Goal: Find specific page/section: Find specific page/section

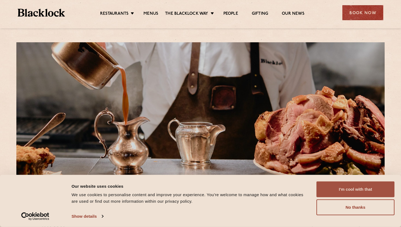
click at [340, 185] on button "I'm cool with that" at bounding box center [355, 189] width 78 height 16
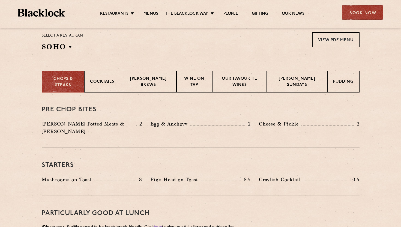
scroll to position [178, 0]
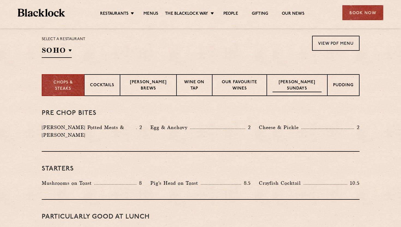
click at [298, 86] on p "[PERSON_NAME] Sundays" at bounding box center [296, 85] width 49 height 13
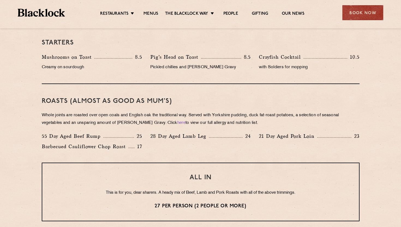
scroll to position [336, 0]
click at [78, 130] on div "Roasts (Almost as good as Mum's) Whole joints are roasted over open coals and E…" at bounding box center [201, 122] width 318 height 79
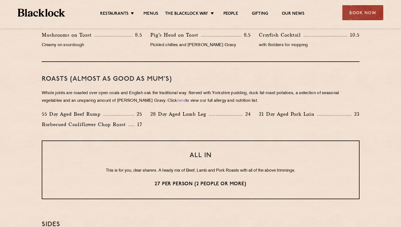
scroll to position [360, 0]
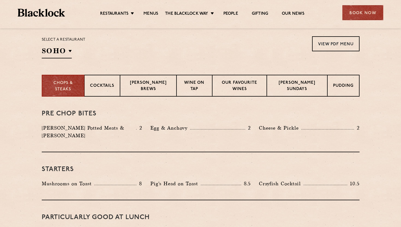
scroll to position [176, 0]
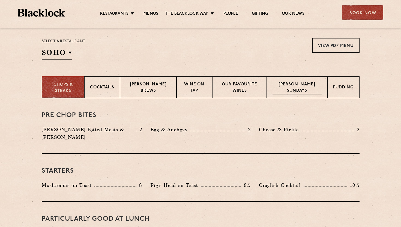
click at [294, 89] on p "[PERSON_NAME] Sundays" at bounding box center [296, 88] width 49 height 13
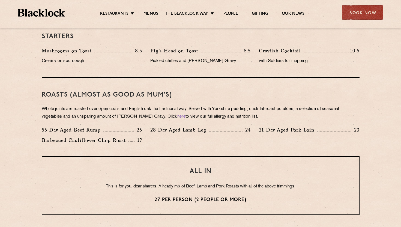
scroll to position [342, 0]
